Goal: Transaction & Acquisition: Purchase product/service

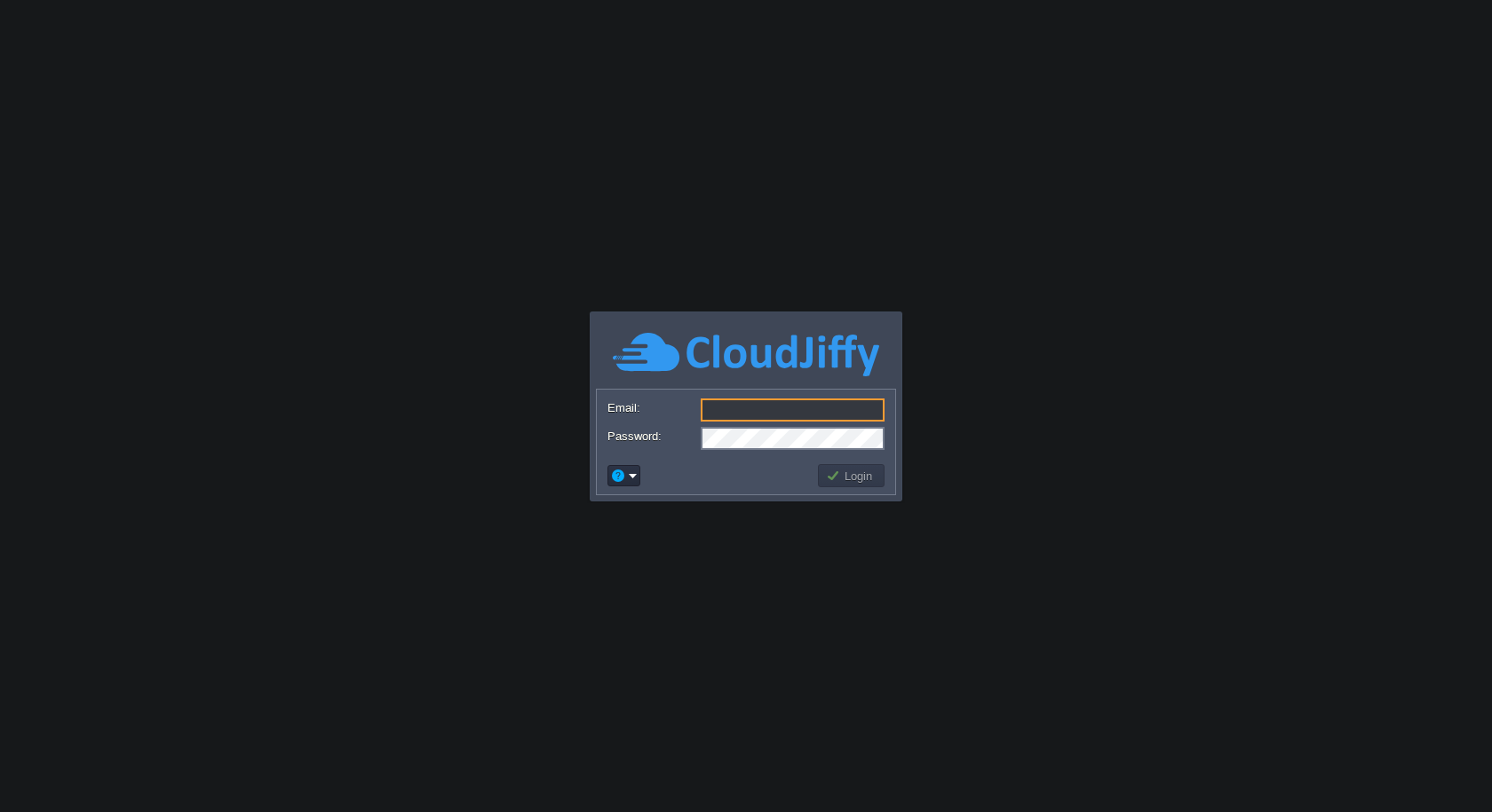
click at [763, 409] on input "Email:" at bounding box center [792, 410] width 184 height 23
type input "[PERSON_NAME][EMAIL_ADDRESS][DOMAIN_NAME]"
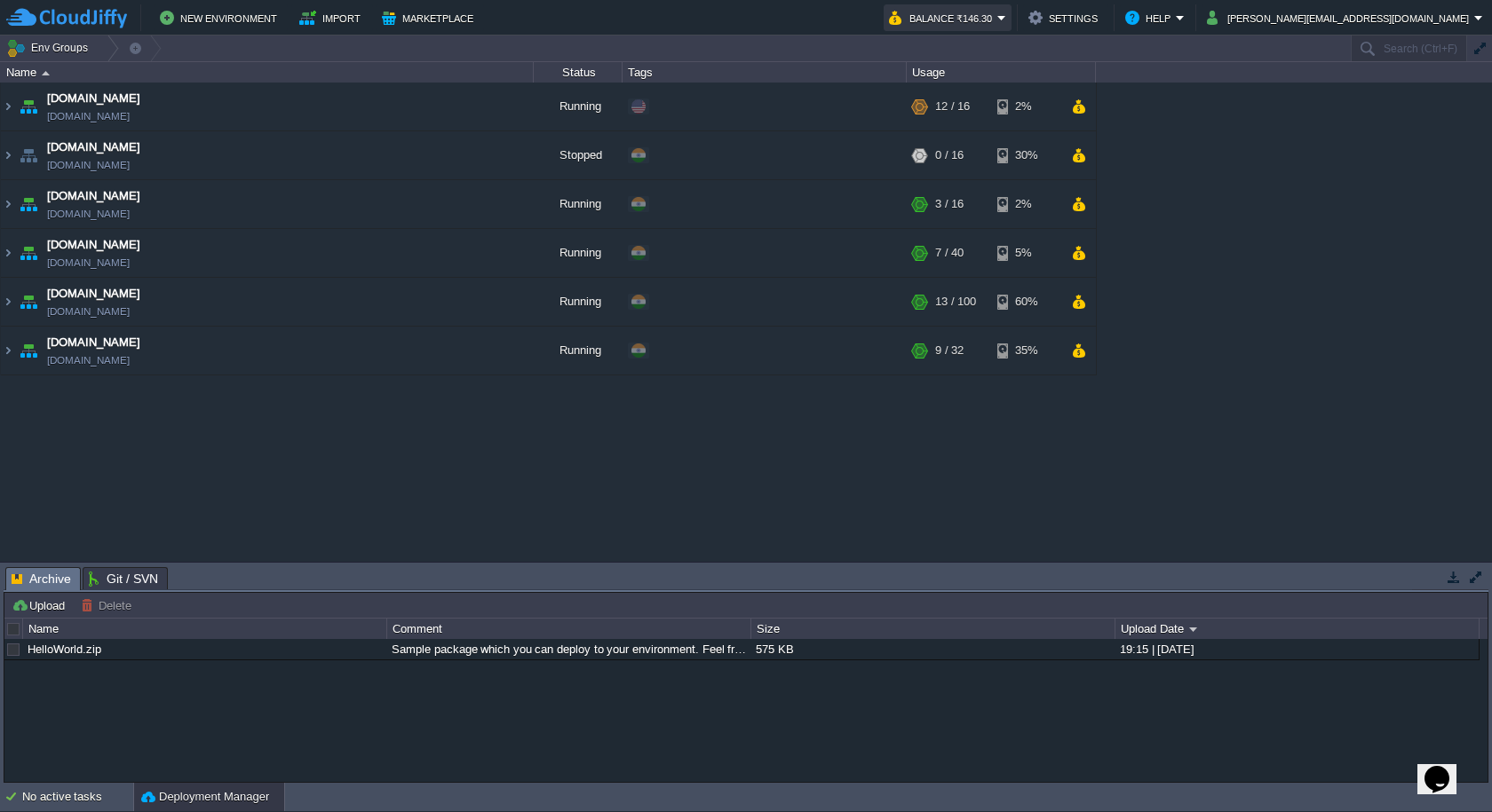
click at [998, 19] on button "Balance ₹146.30" at bounding box center [943, 17] width 108 height 21
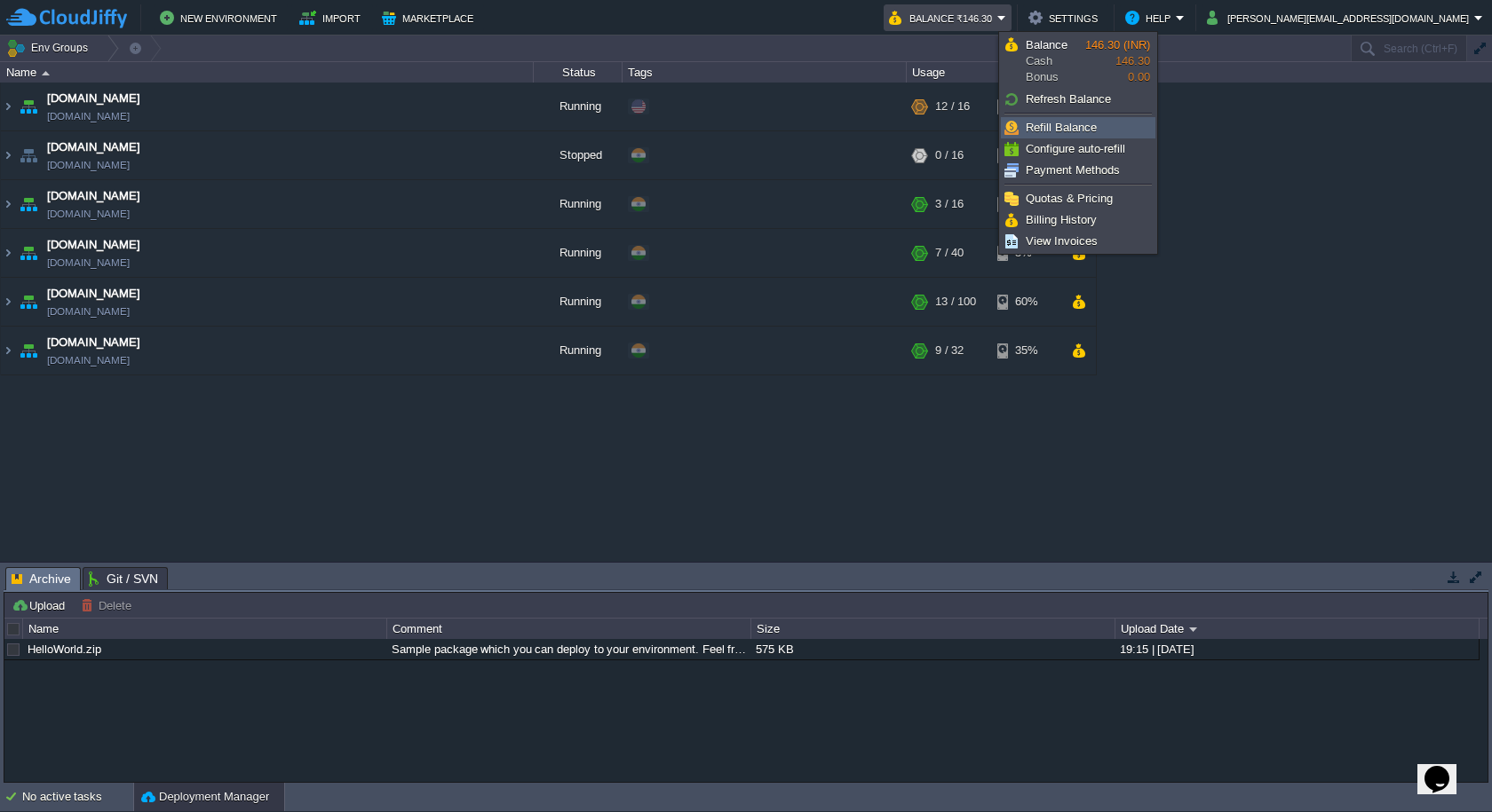
click at [1091, 124] on span "Refill Balance" at bounding box center [1061, 127] width 71 height 13
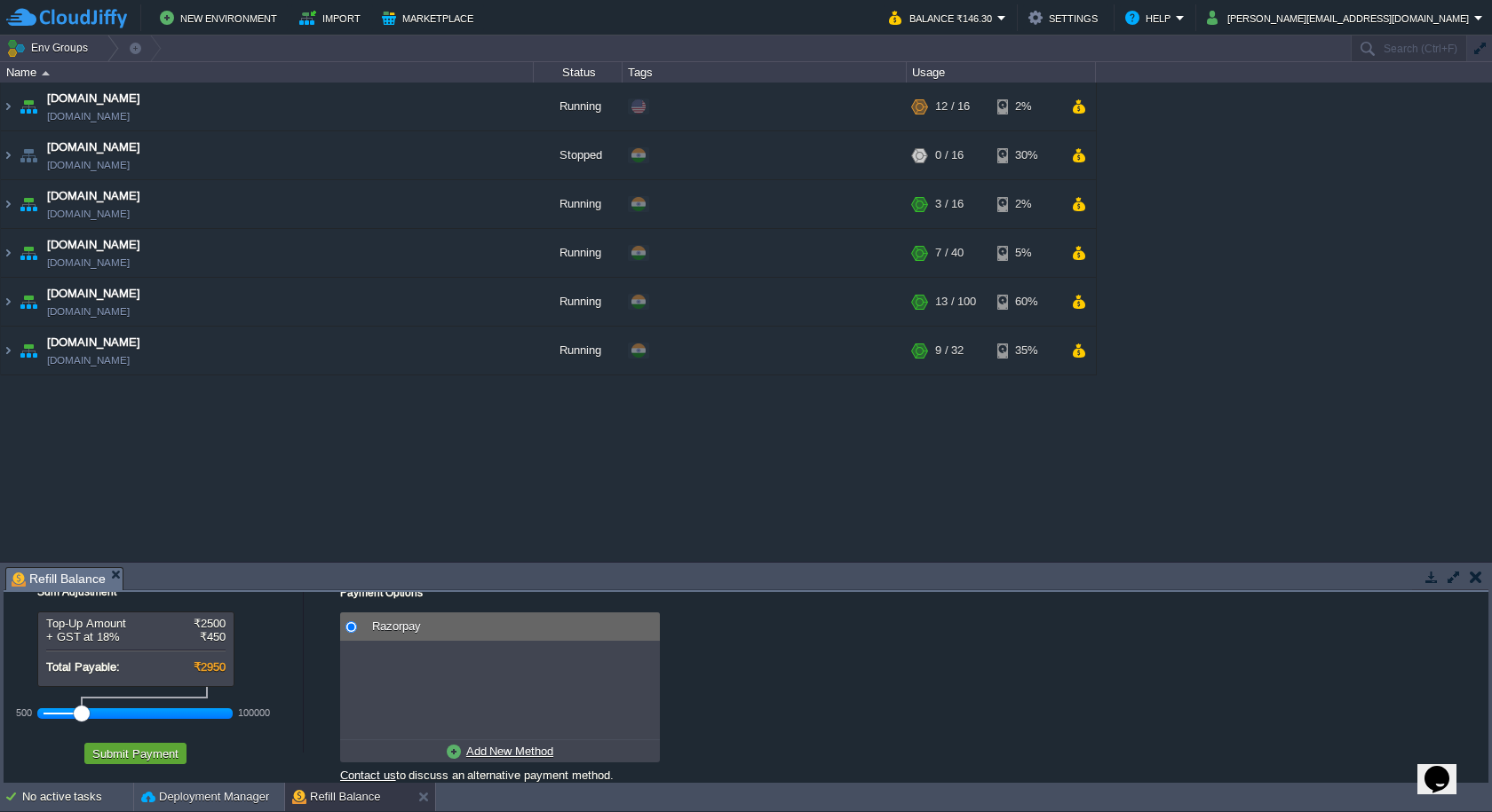
scroll to position [42, 0]
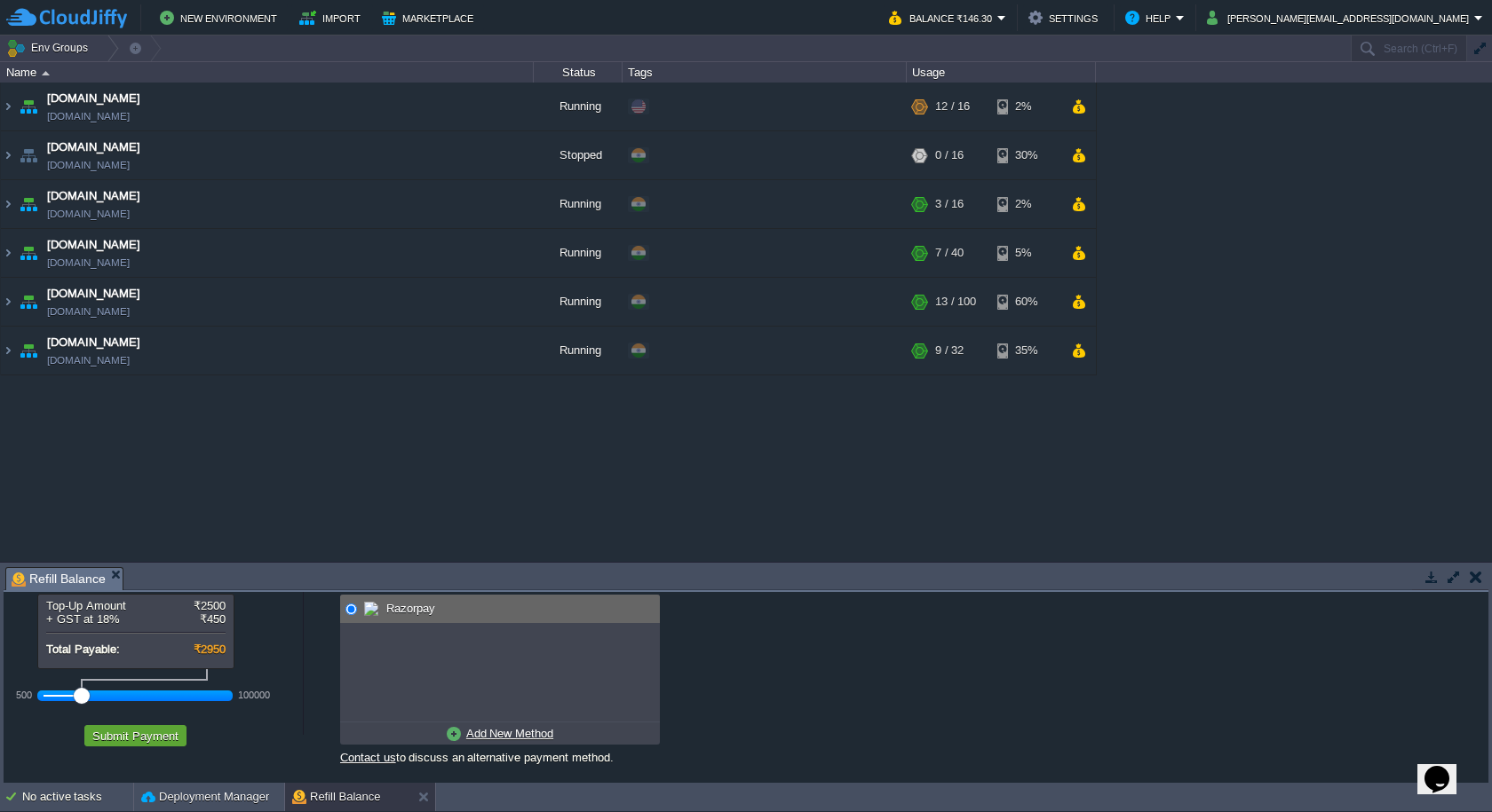
click at [497, 736] on u "Add New Method" at bounding box center [510, 734] width 87 height 13
radio input "true"
click at [376, 613] on img at bounding box center [375, 609] width 21 height 21
click at [172, 737] on button "Submit Payment" at bounding box center [136, 736] width 97 height 16
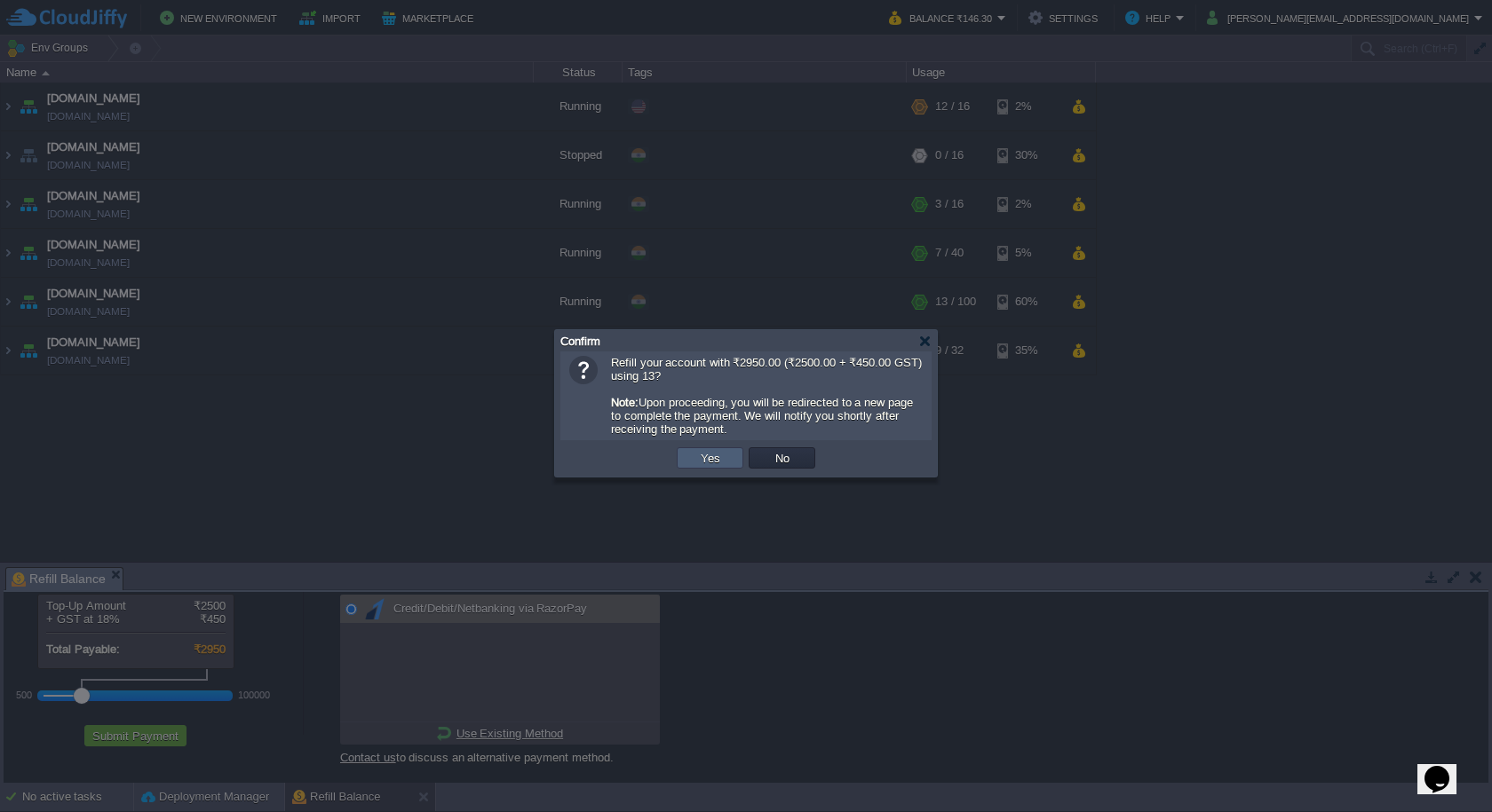
click at [704, 466] on button "Yes" at bounding box center [710, 457] width 30 height 16
